Goal: Task Accomplishment & Management: Manage account settings

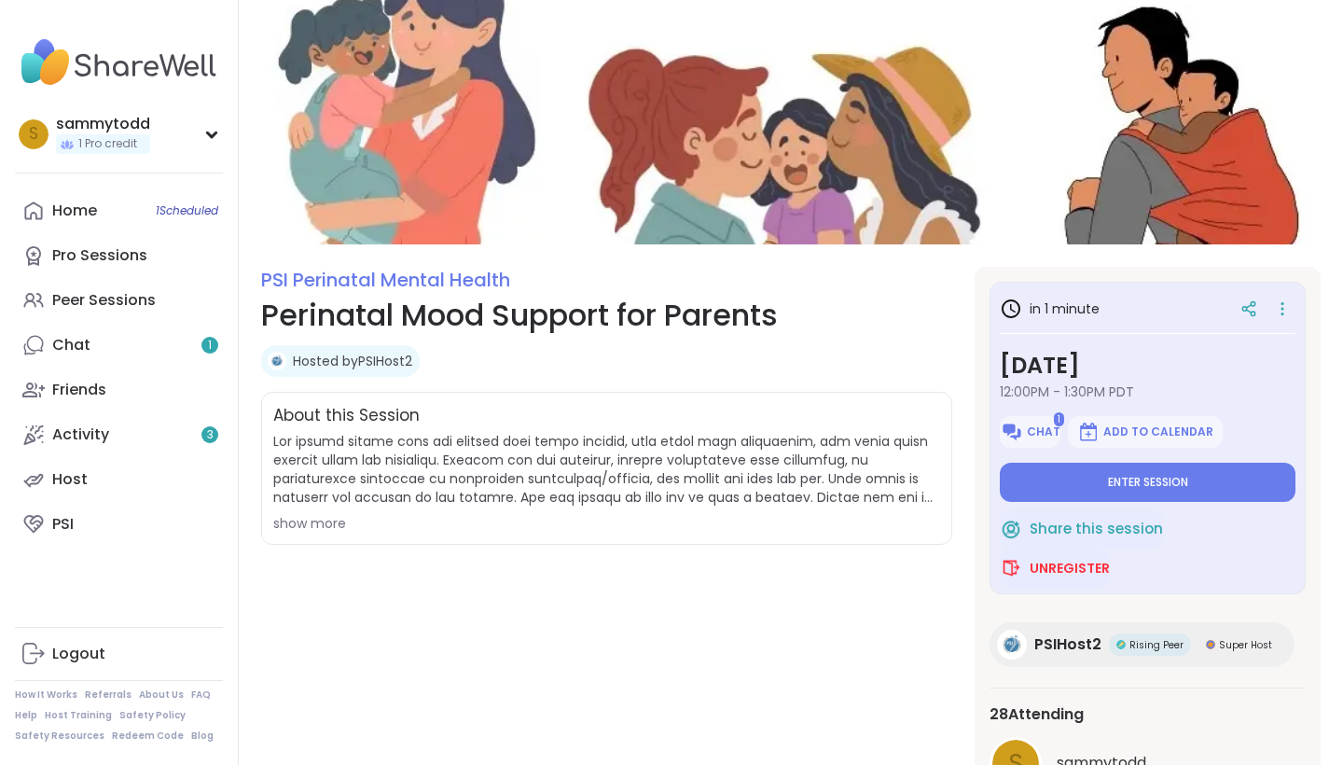
click at [1222, 459] on div "in 1 minute [DATE] 12:00PM - 1:30PM PDT 1 Chat Add to Calendar Enter session" at bounding box center [1148, 397] width 296 height 210
click at [1224, 475] on button "Enter session" at bounding box center [1148, 482] width 296 height 39
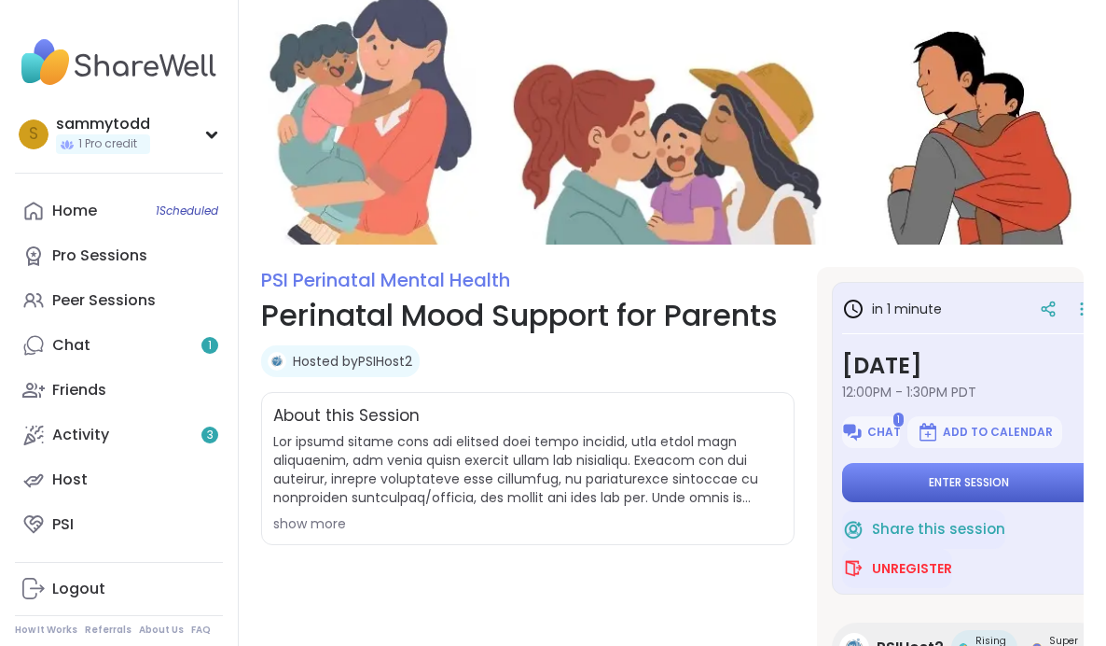
click at [899, 481] on button "Enter session" at bounding box center [968, 482] width 253 height 39
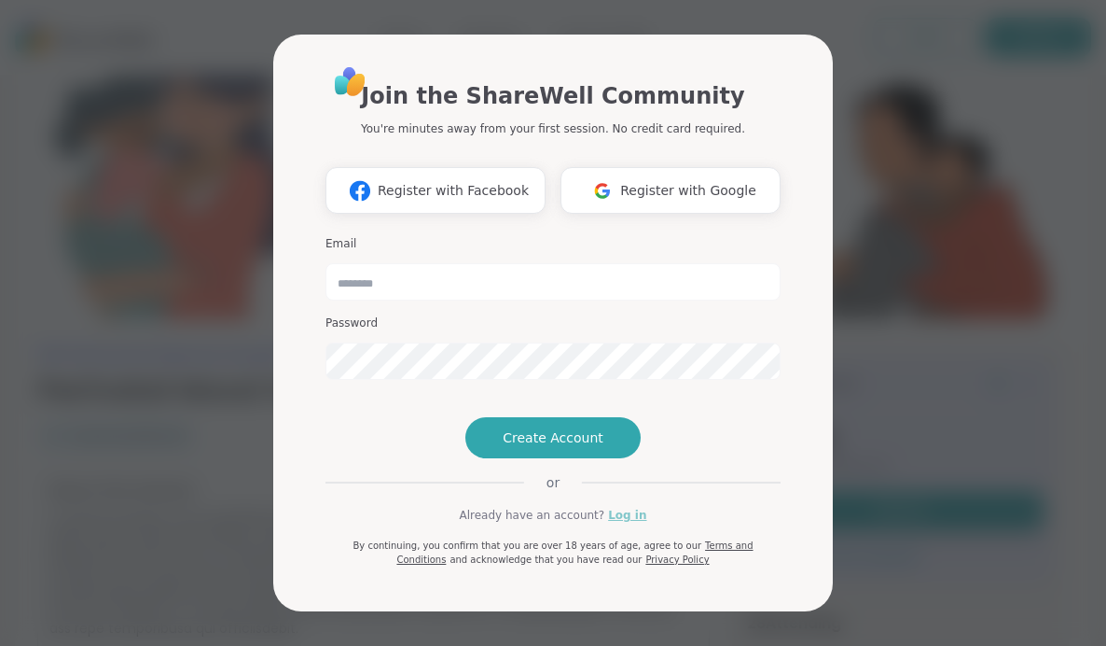
click at [625, 523] on link "Log in" at bounding box center [627, 515] width 38 height 17
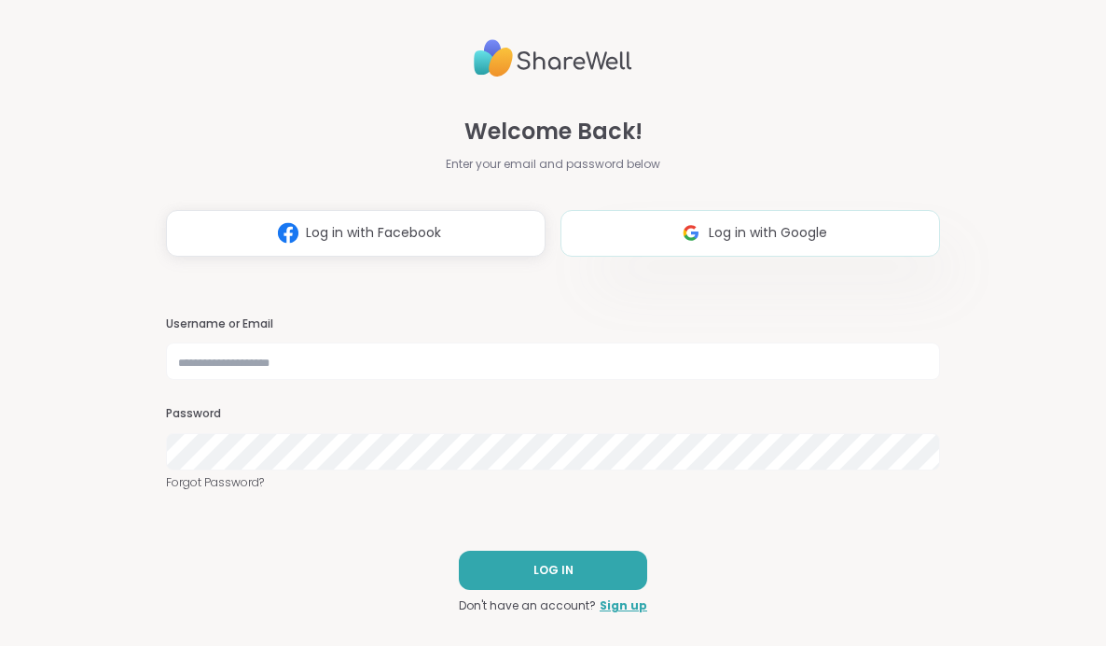
click at [681, 219] on img at bounding box center [691, 232] width 35 height 35
